Goal: Task Accomplishment & Management: Manage account settings

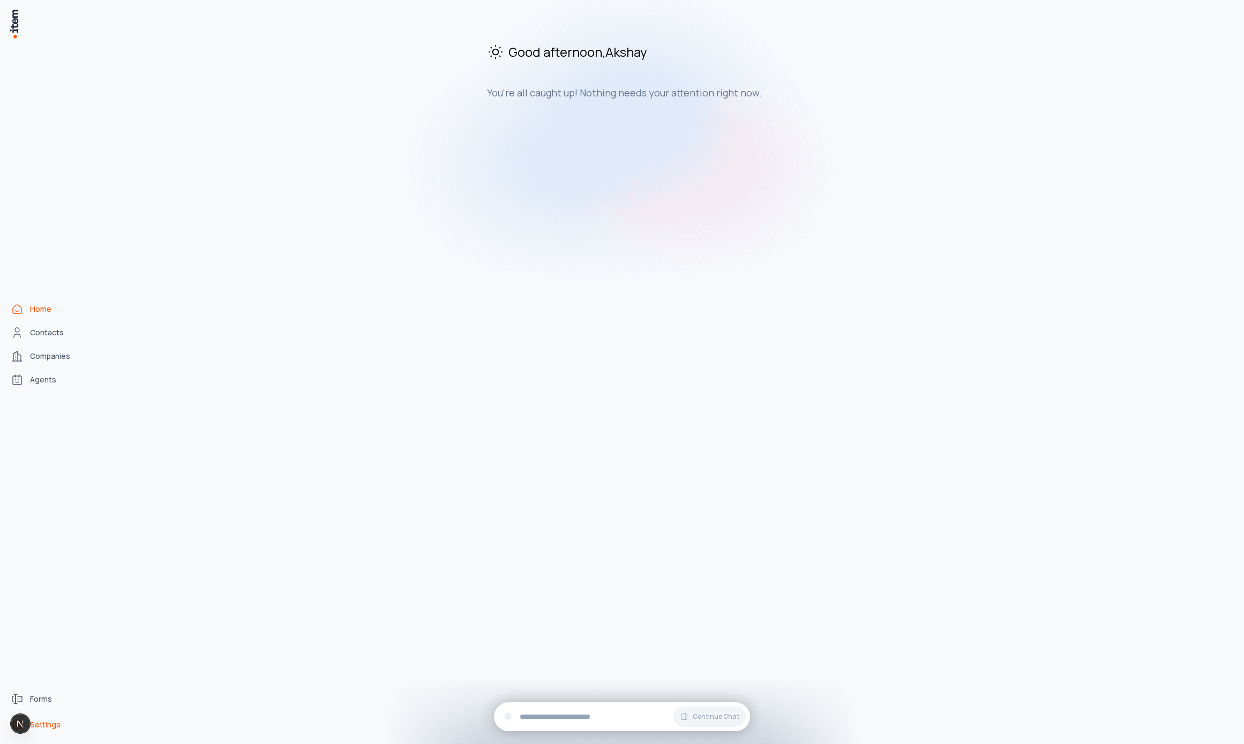
click at [50, 725] on span "Settings" at bounding box center [45, 724] width 31 height 11
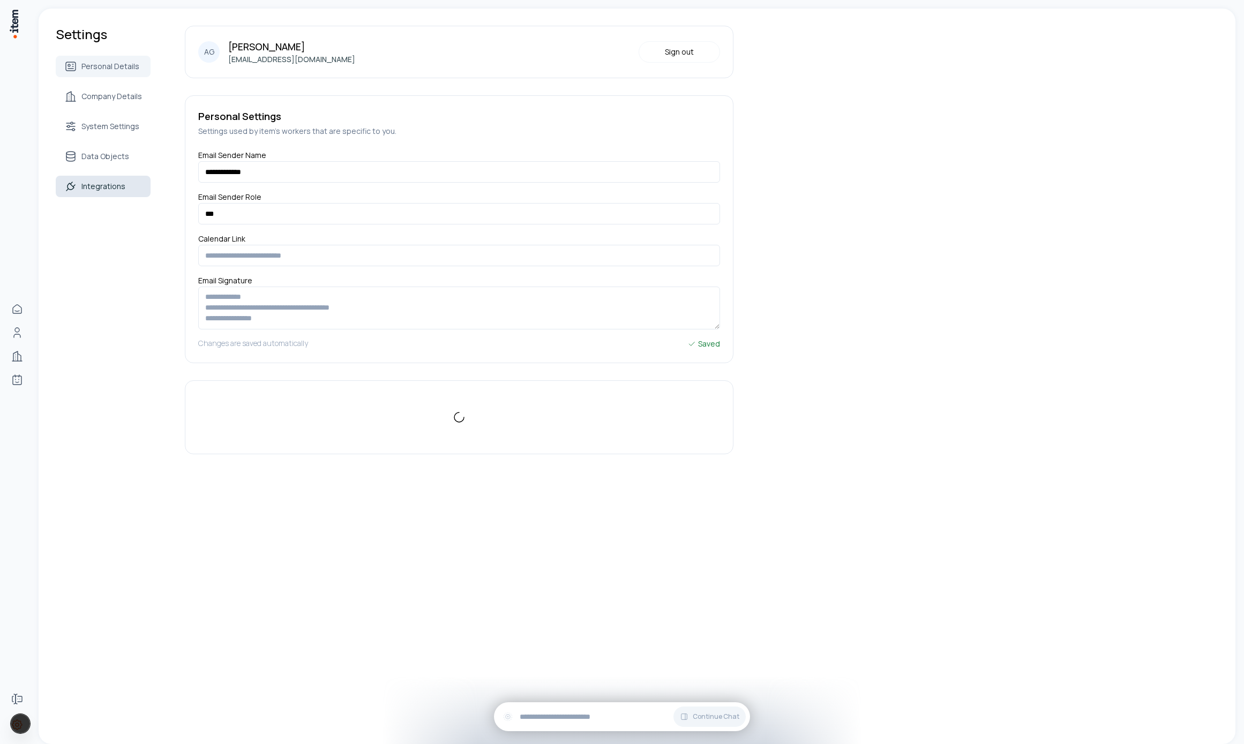
click at [112, 179] on link "Integrations" at bounding box center [103, 186] width 95 height 21
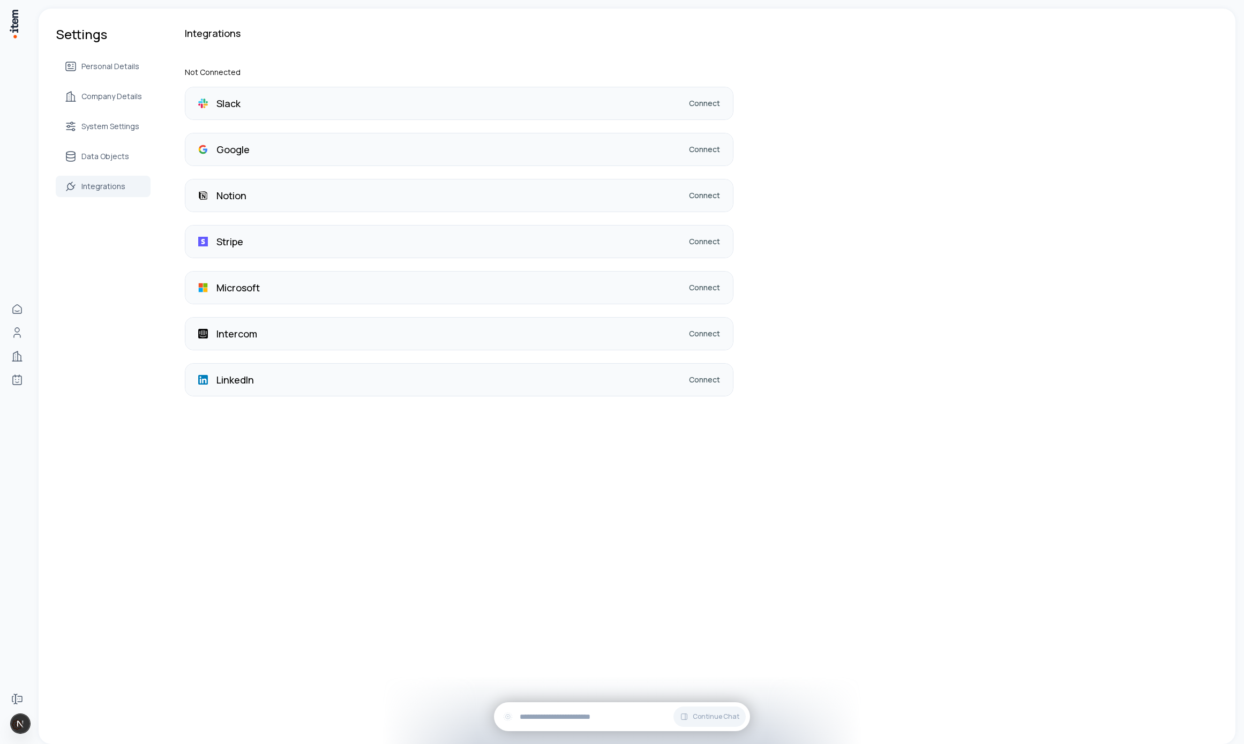
click at [713, 379] on link "Connect" at bounding box center [704, 379] width 31 height 11
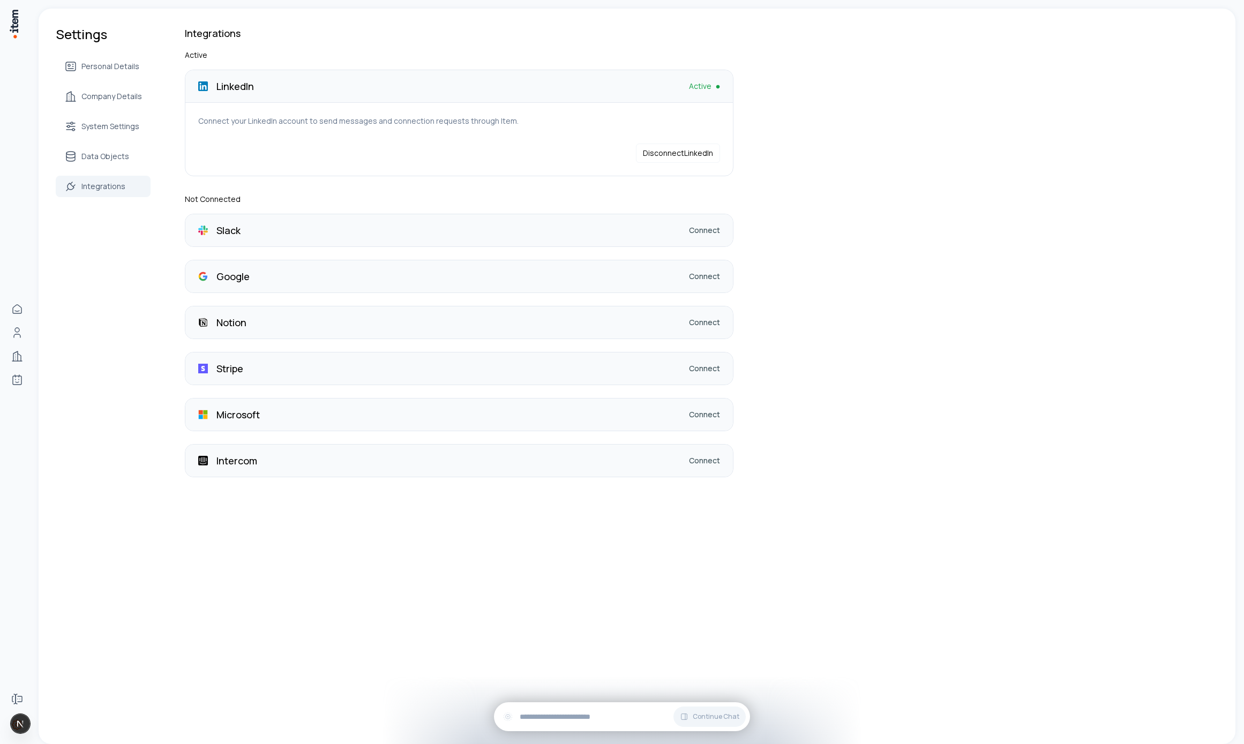
drag, startPoint x: 447, startPoint y: 598, endPoint x: 424, endPoint y: 607, distance: 25.5
click at [447, 598] on div "Settings Personal Details Company Details System Settings Data Objects Integrat…" at bounding box center [637, 376] width 1197 height 735
